Goal: Task Accomplishment & Management: Manage account settings

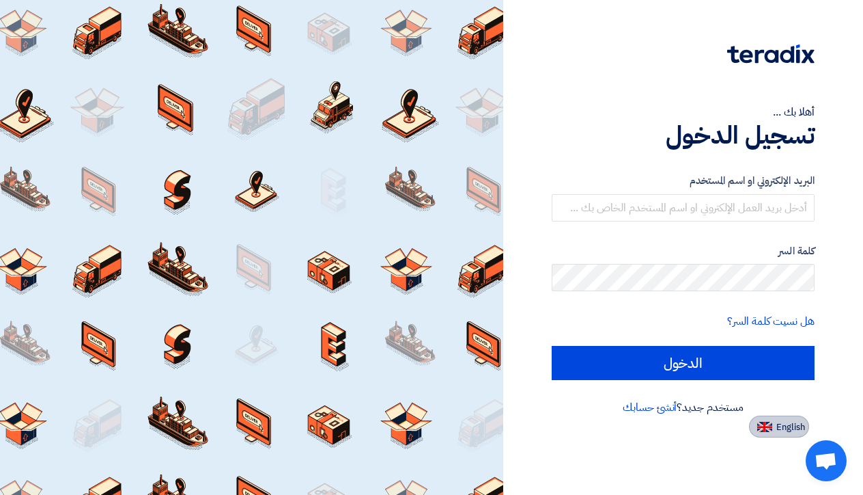
click at [771, 429] on img at bounding box center [765, 426] width 15 height 10
type input "Sign in"
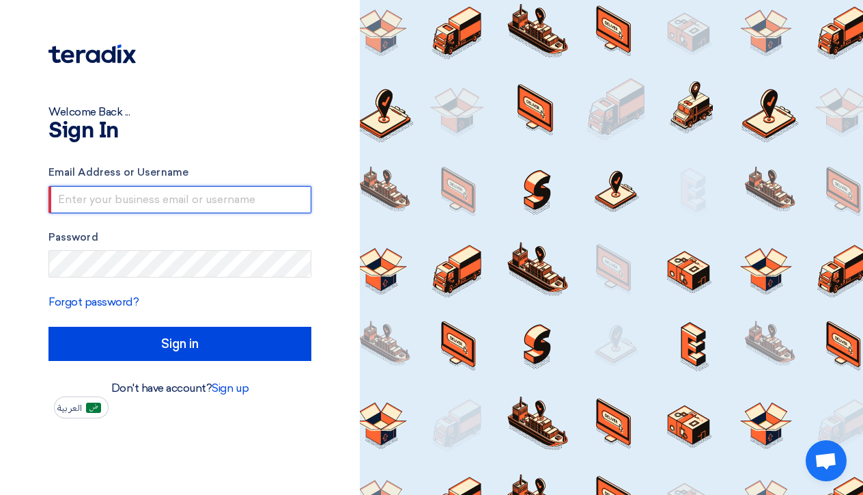
click at [107, 202] on input "text" at bounding box center [180, 199] width 263 height 27
type input "[PERSON_NAME][EMAIL_ADDRESS][DOMAIN_NAME]"
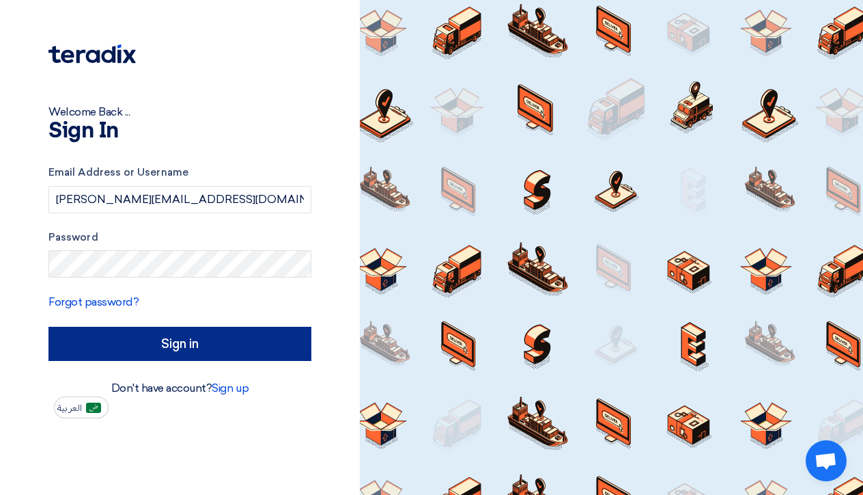
click at [180, 348] on input "Sign in" at bounding box center [180, 344] width 263 height 34
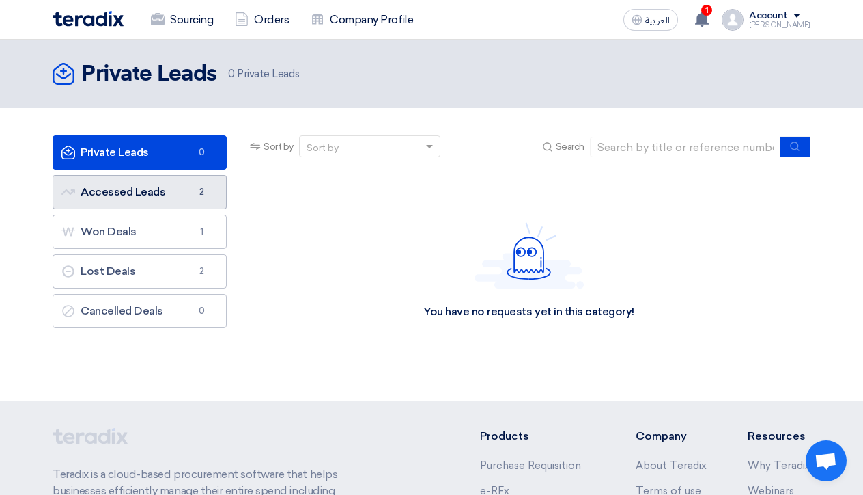
click at [166, 205] on link "Accessed Leads Accessed Leads 2" at bounding box center [140, 192] width 174 height 34
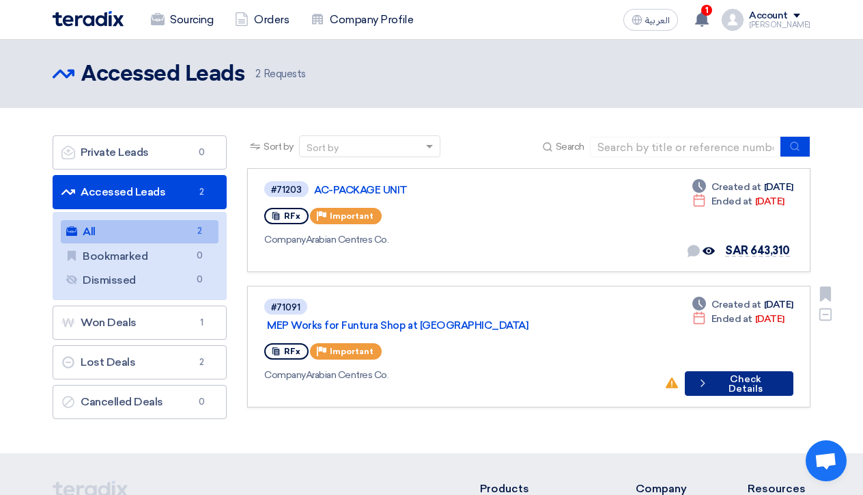
click at [747, 371] on button "Check details Check Details" at bounding box center [739, 383] width 109 height 25
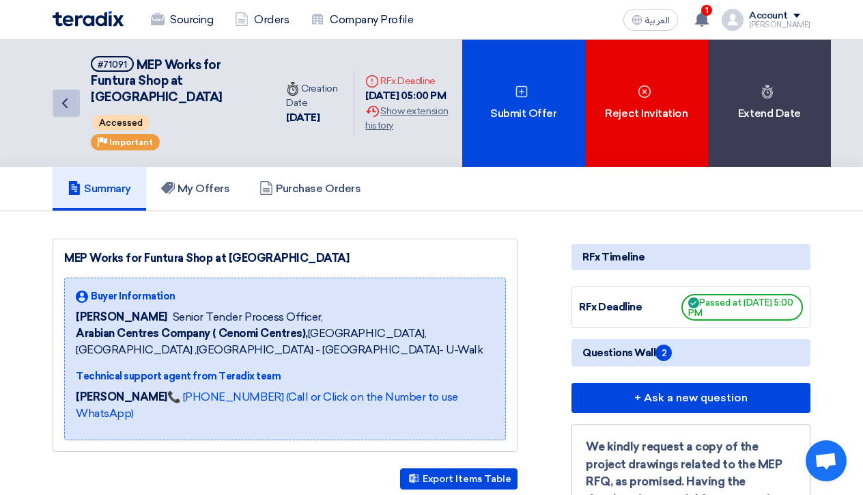
click at [68, 98] on icon "Back" at bounding box center [65, 103] width 16 height 16
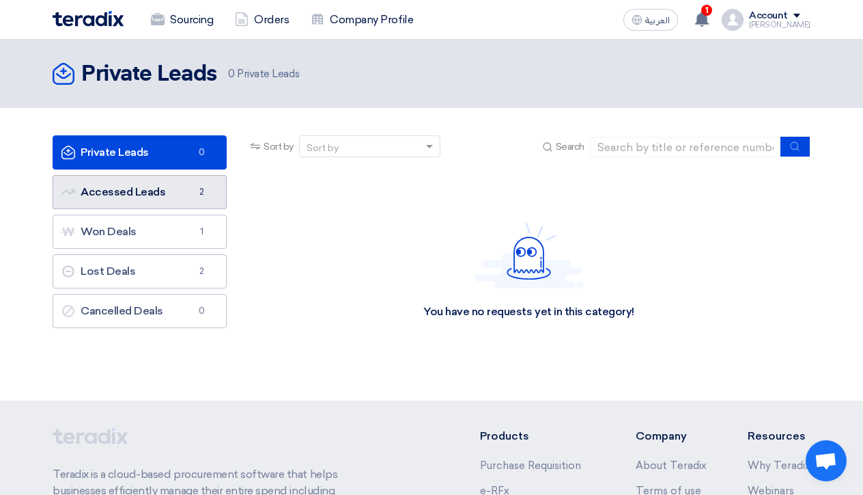
click at [148, 197] on link "Accessed Leads Accessed Leads 2" at bounding box center [140, 192] width 174 height 34
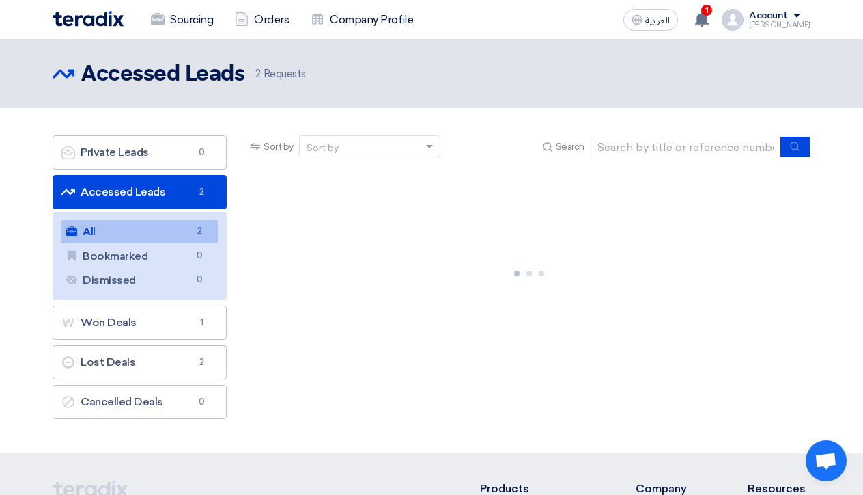
click at [153, 236] on link "All All 2" at bounding box center [140, 231] width 158 height 23
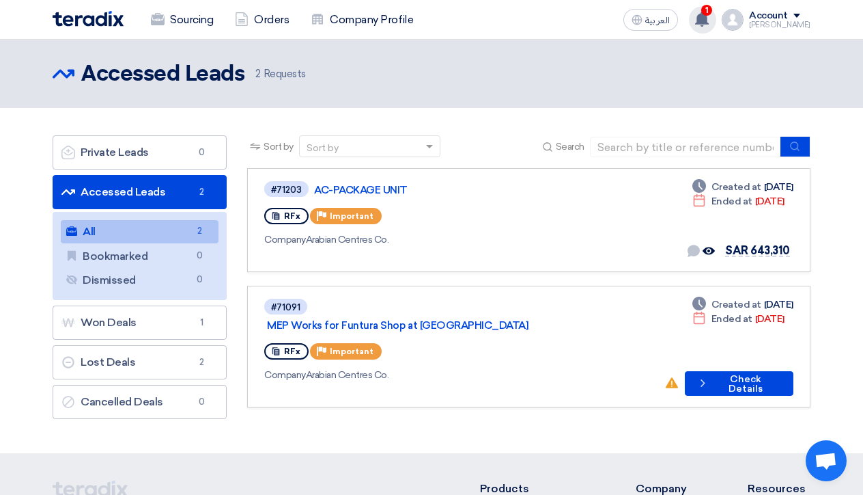
click at [709, 22] on use at bounding box center [702, 19] width 14 height 15
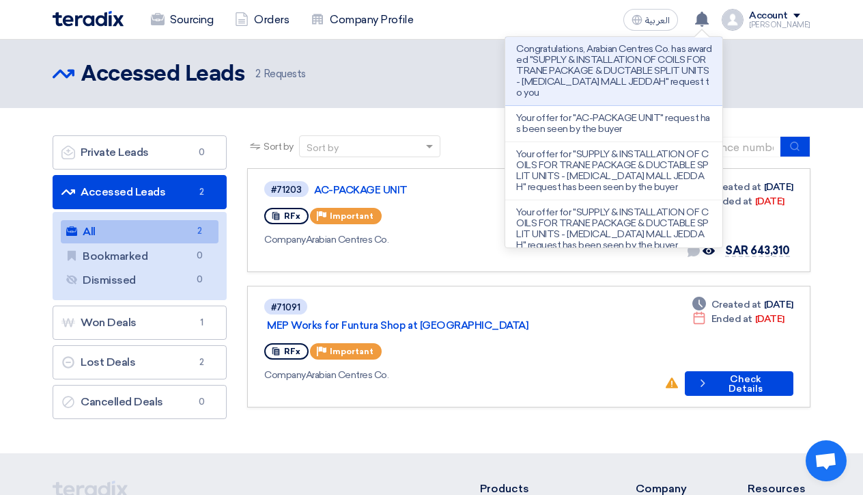
click at [436, 99] on header "Accessed Leads Accessed Leads 2 Requests" at bounding box center [431, 74] width 863 height 68
